Goal: Task Accomplishment & Management: Use online tool/utility

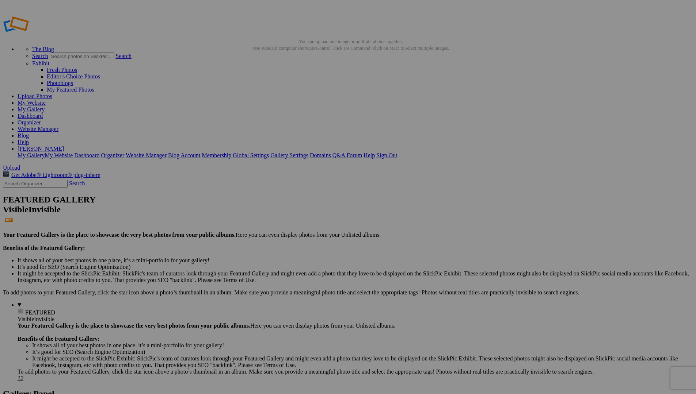
click at [281, 222] on span "Yes" at bounding box center [277, 225] width 8 height 6
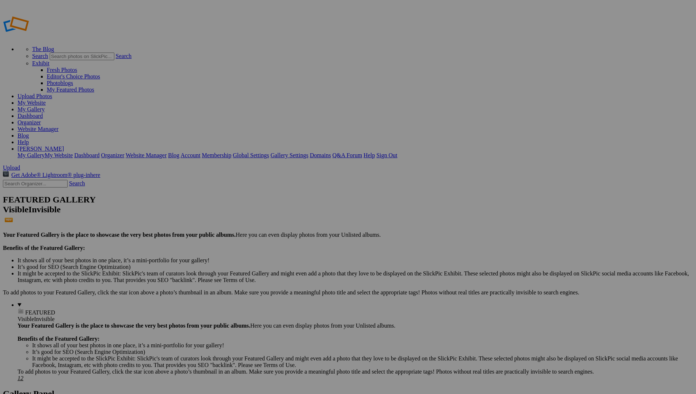
click at [267, 234] on span "Cancel" at bounding box center [259, 237] width 16 height 6
click at [58, 126] on link "Website Manager" at bounding box center [38, 129] width 41 height 6
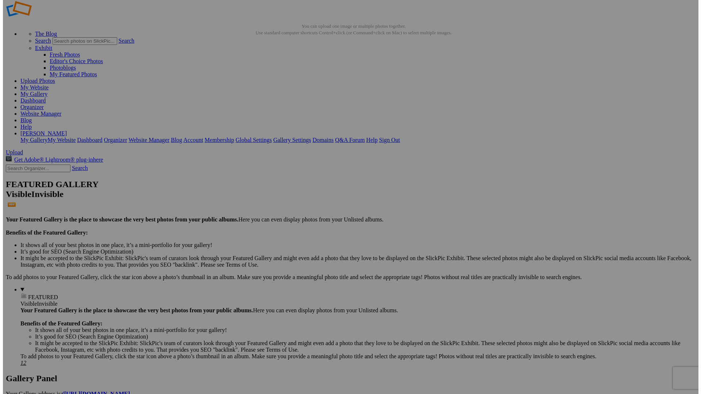
scroll to position [16, 0]
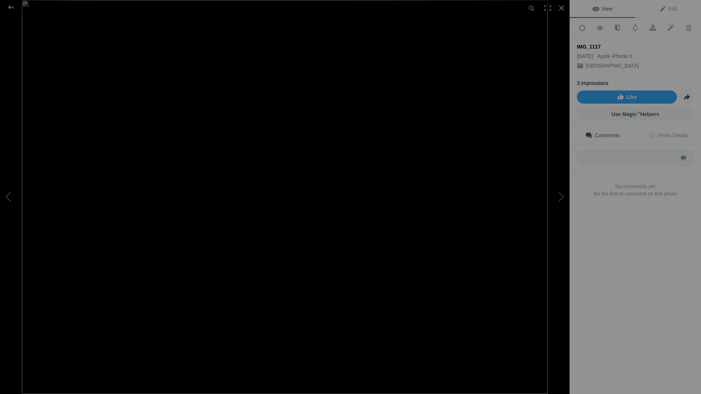
drag, startPoint x: 602, startPoint y: 44, endPoint x: 575, endPoint y: 41, distance: 26.9
click at [575, 41] on div "Add to Quick Collection Remove from Quick Collection Hide from Public View Unhi…" at bounding box center [635, 120] width 131 height 204
click at [664, 9] on span "Edit" at bounding box center [668, 9] width 18 height 6
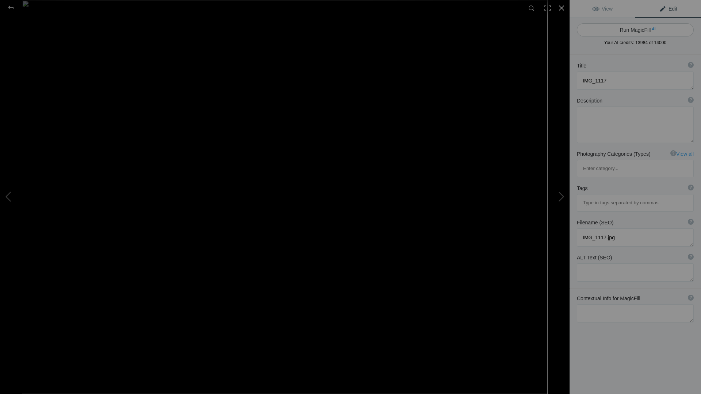
click at [670, 27] on button "Run MagicFill AI" at bounding box center [635, 29] width 117 height 13
type textarea "Aerial View of Tokyo's Urban Landscape with Construction Activity"
type textarea "This stunning aerial photograph captures the dynamic skyline of Tokyo, showcasi…"
type textarea "tokyo-urban-landscape-construction.jpg"
type textarea "Aerial view of Tokyo's skyline featuring skyscrapers and construction cranes ag…"
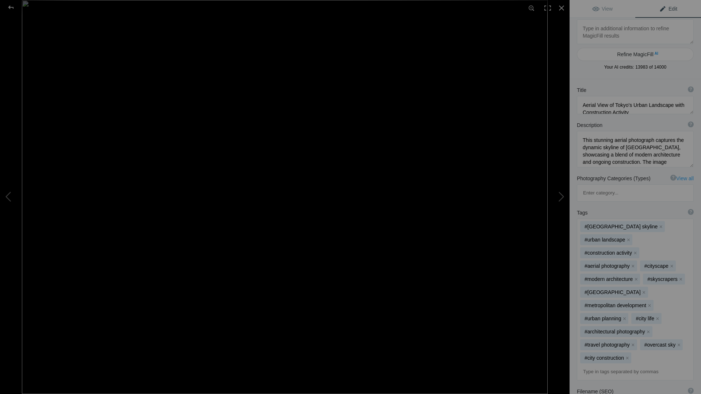
scroll to position [0, 0]
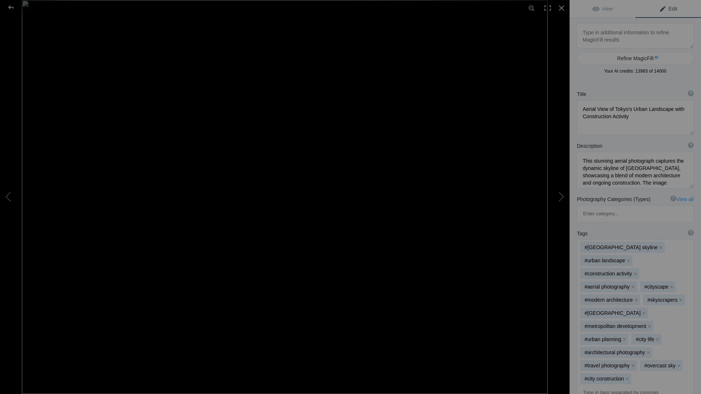
drag, startPoint x: 686, startPoint y: 116, endPoint x: 686, endPoint y: 133, distance: 16.8
click at [686, 133] on textarea at bounding box center [635, 117] width 117 height 35
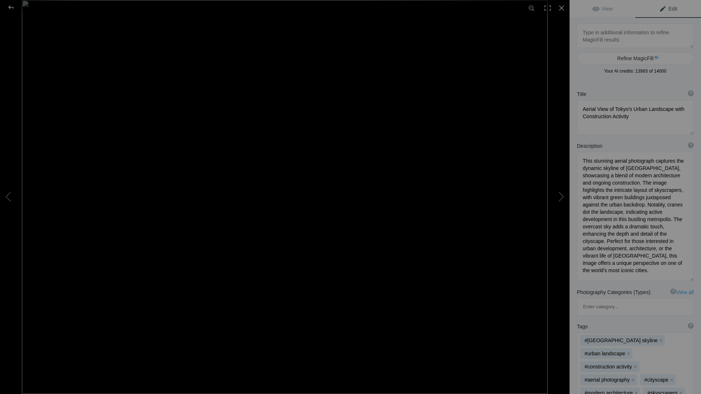
drag, startPoint x: 686, startPoint y: 186, endPoint x: 688, endPoint y: 279, distance: 93.2
click at [688, 279] on div "Description ? By adding more context around images, results can become much mor…" at bounding box center [635, 212] width 131 height 146
click at [601, 162] on textarea at bounding box center [635, 217] width 117 height 130
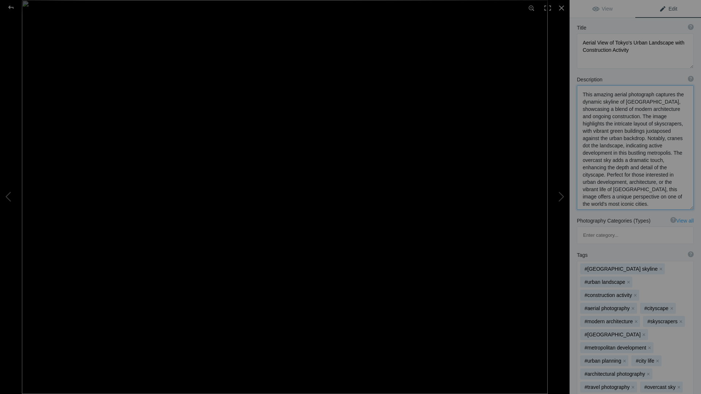
scroll to position [96, 0]
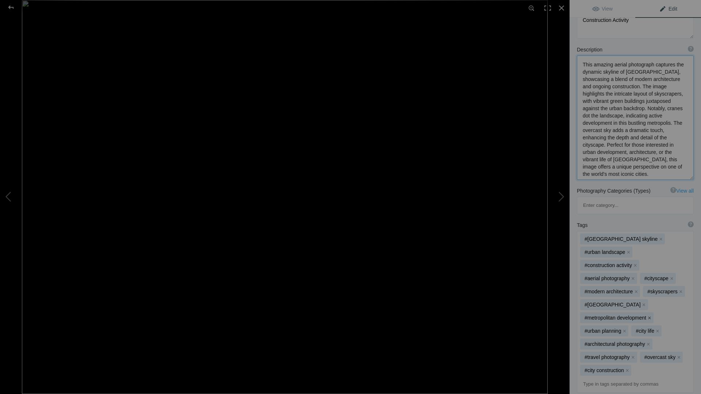
type textarea "This amazing aerial photograph captures the dynamic skyline of Tokyo, showcasin…"
click at [652, 316] on button "x" at bounding box center [649, 318] width 5 height 5
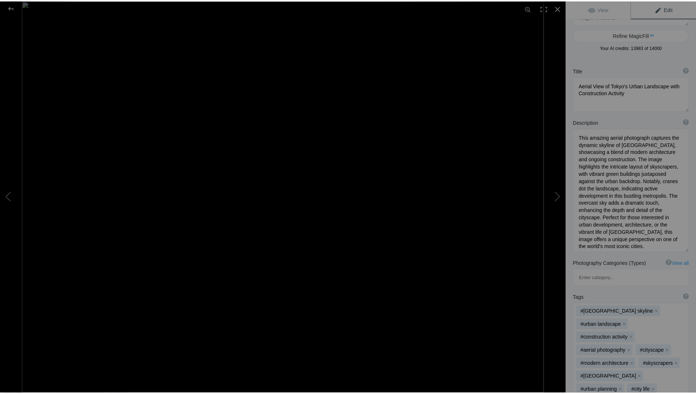
scroll to position [0, 0]
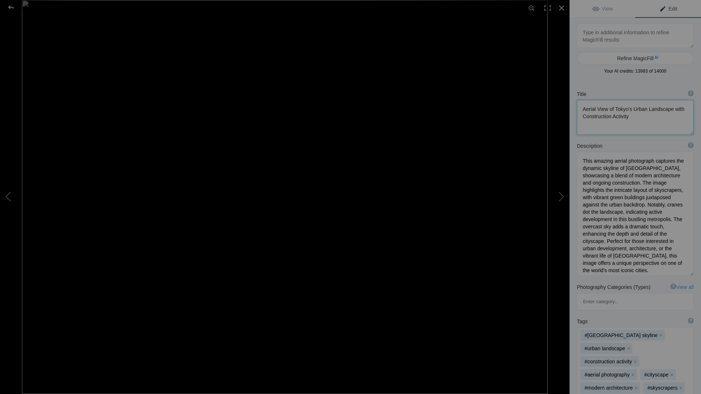
click at [652, 109] on textarea at bounding box center [635, 117] width 117 height 35
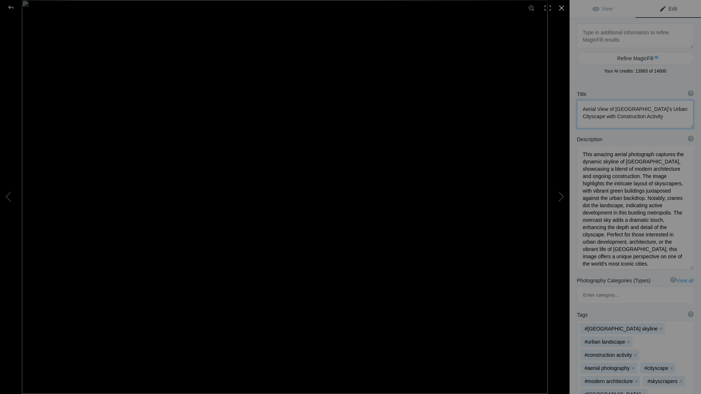
click at [561, 8] on div at bounding box center [562, 8] width 16 height 16
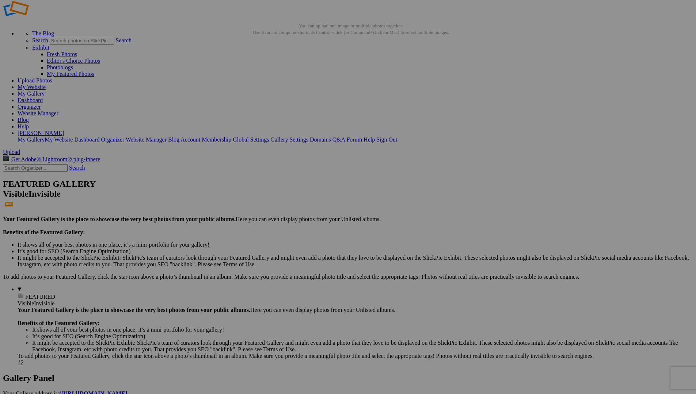
type textarea "Aerial View of Tokyo's Urban Cityscape with Construction Activity"
drag, startPoint x: 374, startPoint y: 213, endPoint x: 426, endPoint y: 212, distance: 51.5
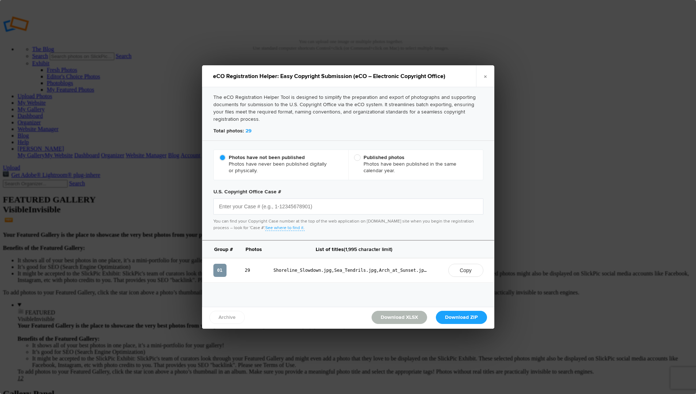
click at [382, 158] on b "Published photos" at bounding box center [383, 157] width 41 height 6
click at [354, 154] on input "Published photos Photos have been published in the same calendar year." at bounding box center [354, 154] width 0 height 0
radio input "true"
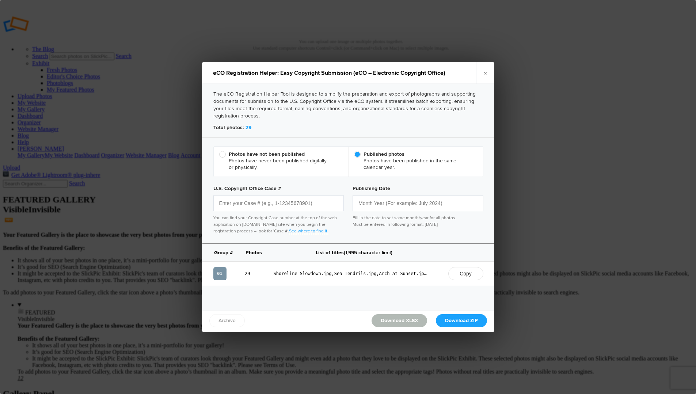
click at [264, 149] on div "Photos have not been published Photos have never been published digitally or ph…" at bounding box center [281, 162] width 135 height 30
click at [268, 157] on span "Photos have not been published Photos have never been published digitally or ph…" at bounding box center [279, 161] width 120 height 20
click at [219, 151] on input "Photos have not been published Photos have never been published digitally or ph…" at bounding box center [219, 151] width 0 height 0
radio input "true"
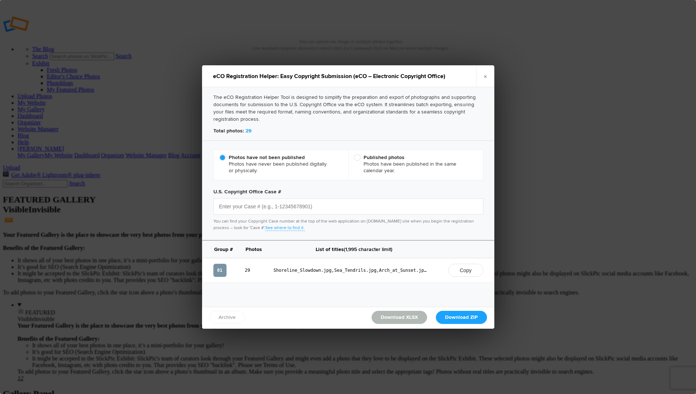
drag, startPoint x: 274, startPoint y: 269, endPoint x: 398, endPoint y: 269, distance: 124.9
click at [398, 269] on span "Shoreline_Slowdown.jpg,Sea_Tendrils.jpg,Arch_at_Sunset.jpg,CarolinaMistyTrees8x…" at bounding box center [350, 270] width 153 height 7
click at [396, 271] on span "Shoreline_Slowdown.jpg,Sea_Tendrils.jpg,Arch_at_Sunset.jpg,CarolinaMistyTrees8x…" at bounding box center [350, 270] width 153 height 7
click at [257, 205] on input "text" at bounding box center [348, 207] width 270 height 16
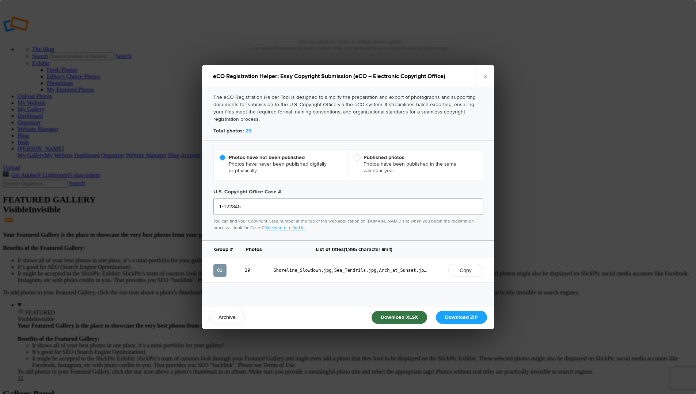
type input "1-122345"
drag, startPoint x: 330, startPoint y: 271, endPoint x: 335, endPoint y: 271, distance: 5.5
click at [335, 271] on span "Shoreline_Slowdown.jpg,Sea_Tendrils.jpg,Arch_at_Sunset.jpg,CarolinaMistyTrees8x…" at bounding box center [350, 270] width 153 height 7
click at [331, 277] on td "Shoreline_Slowdown.jpg,Sea_Tendrils.jpg,Arch_at_Sunset.jpg,CarolinaMistyTrees8x…" at bounding box center [354, 271] width 172 height 24
click at [322, 294] on div "Group # Photos List of titles (1,995 character limit) 01 29 Shoreline_Slowdown.…" at bounding box center [348, 279] width 292 height 77
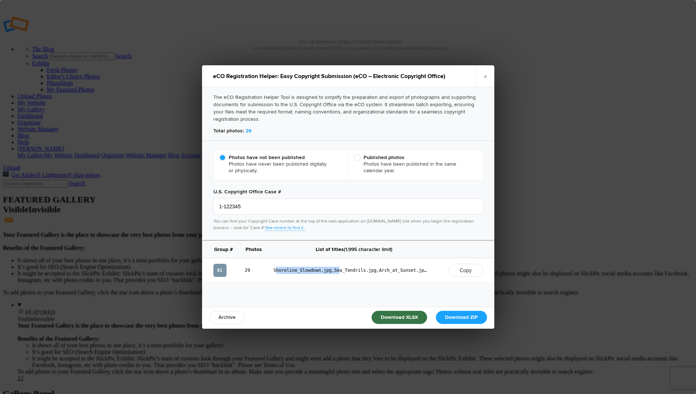
click at [316, 297] on div "Group # Photos List of titles (1,995 character limit) 01 29 Shoreline_Slowdown.…" at bounding box center [348, 279] width 292 height 77
click at [229, 300] on div "Group # Photos List of titles (1,995 character limit) 01 29 Shoreline_Slowdown.…" at bounding box center [348, 279] width 292 height 77
drag, startPoint x: 484, startPoint y: 77, endPoint x: 485, endPoint y: 125, distance: 47.9
click at [484, 77] on link "×" at bounding box center [485, 76] width 18 height 22
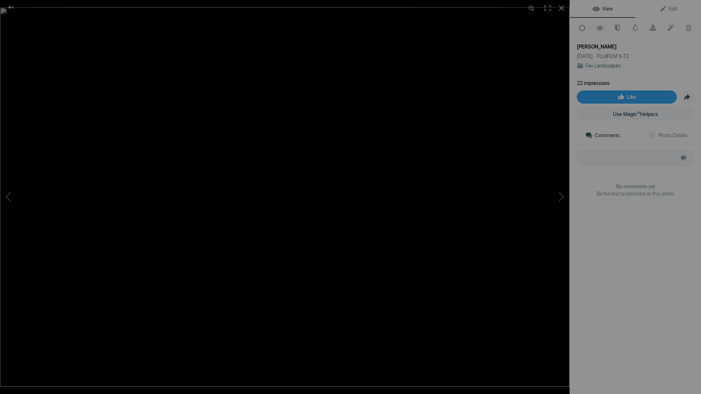
click at [633, 249] on div "View Edit Add to Quick Collection Remove from Quick Collection Hide from Public…" at bounding box center [635, 197] width 131 height 394
click at [637, 111] on sup "AI" at bounding box center [638, 112] width 3 height 7
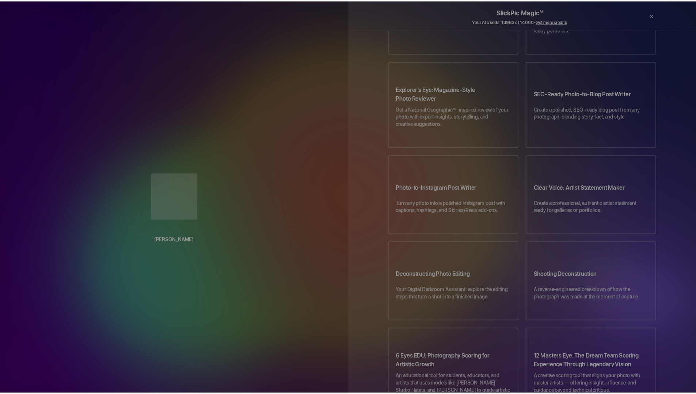
scroll to position [102, 0]
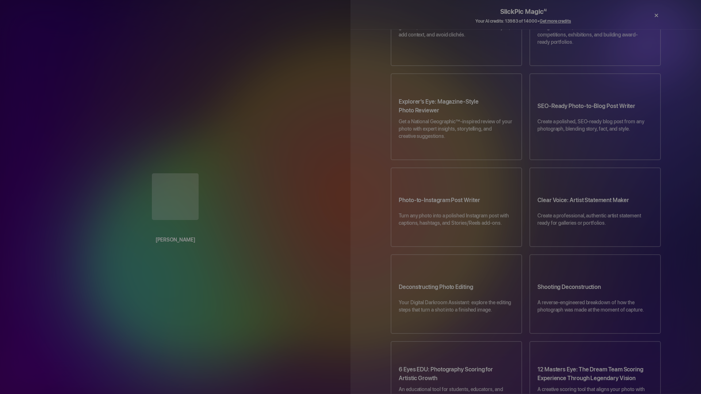
click at [655, 16] on div "×" at bounding box center [656, 15] width 22 height 15
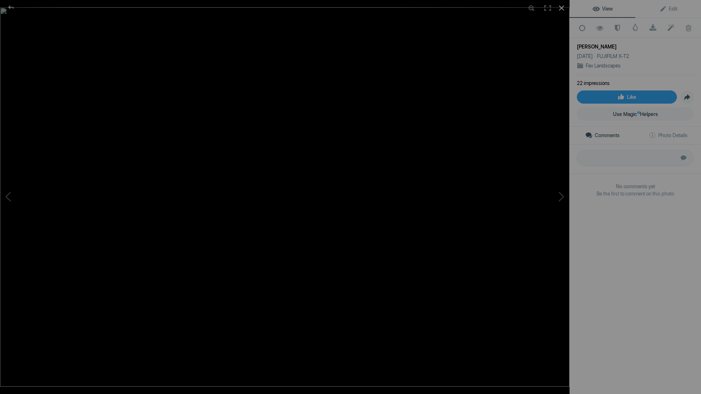
click at [562, 9] on div at bounding box center [562, 8] width 16 height 16
